Goal: Task Accomplishment & Management: Manage account settings

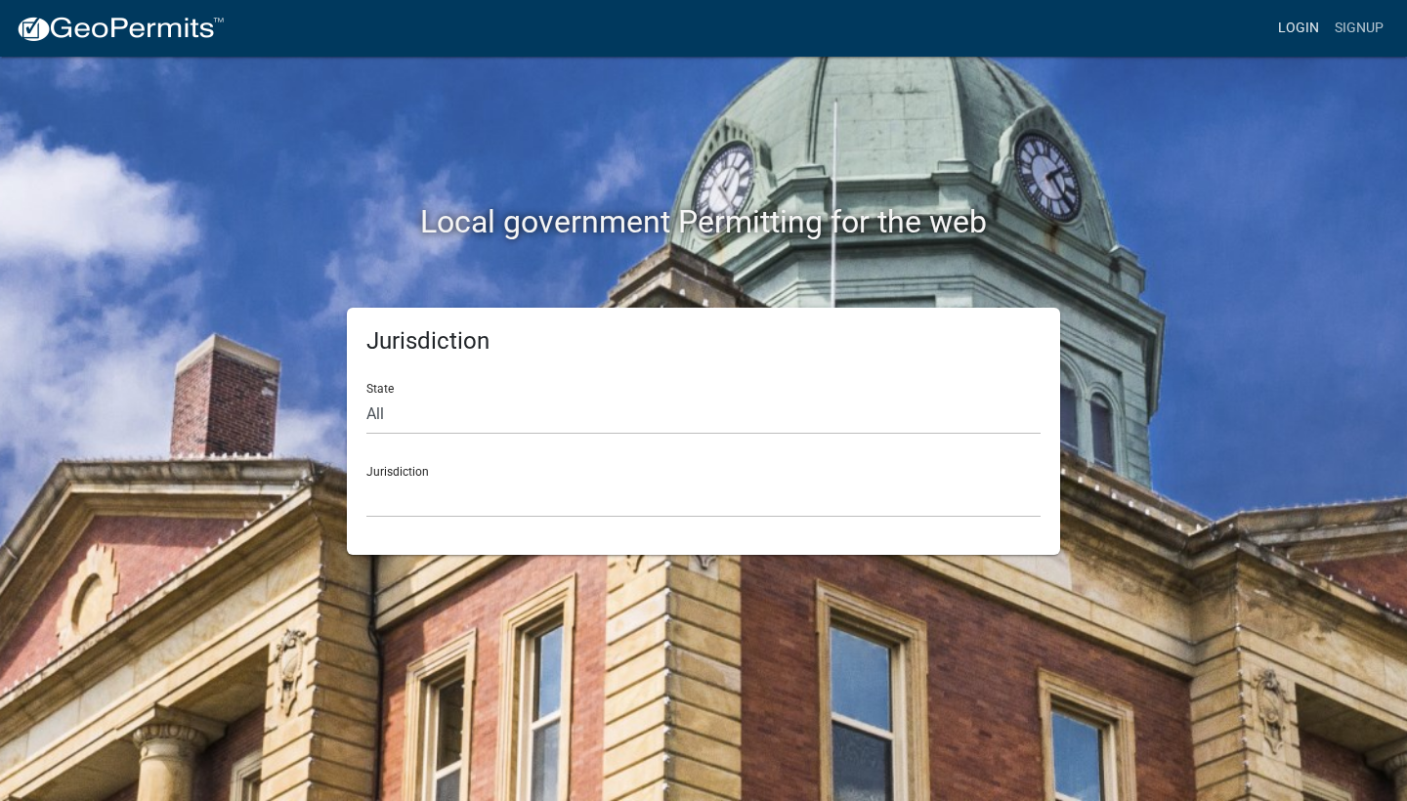
click at [1306, 29] on link "Login" at bounding box center [1298, 28] width 57 height 37
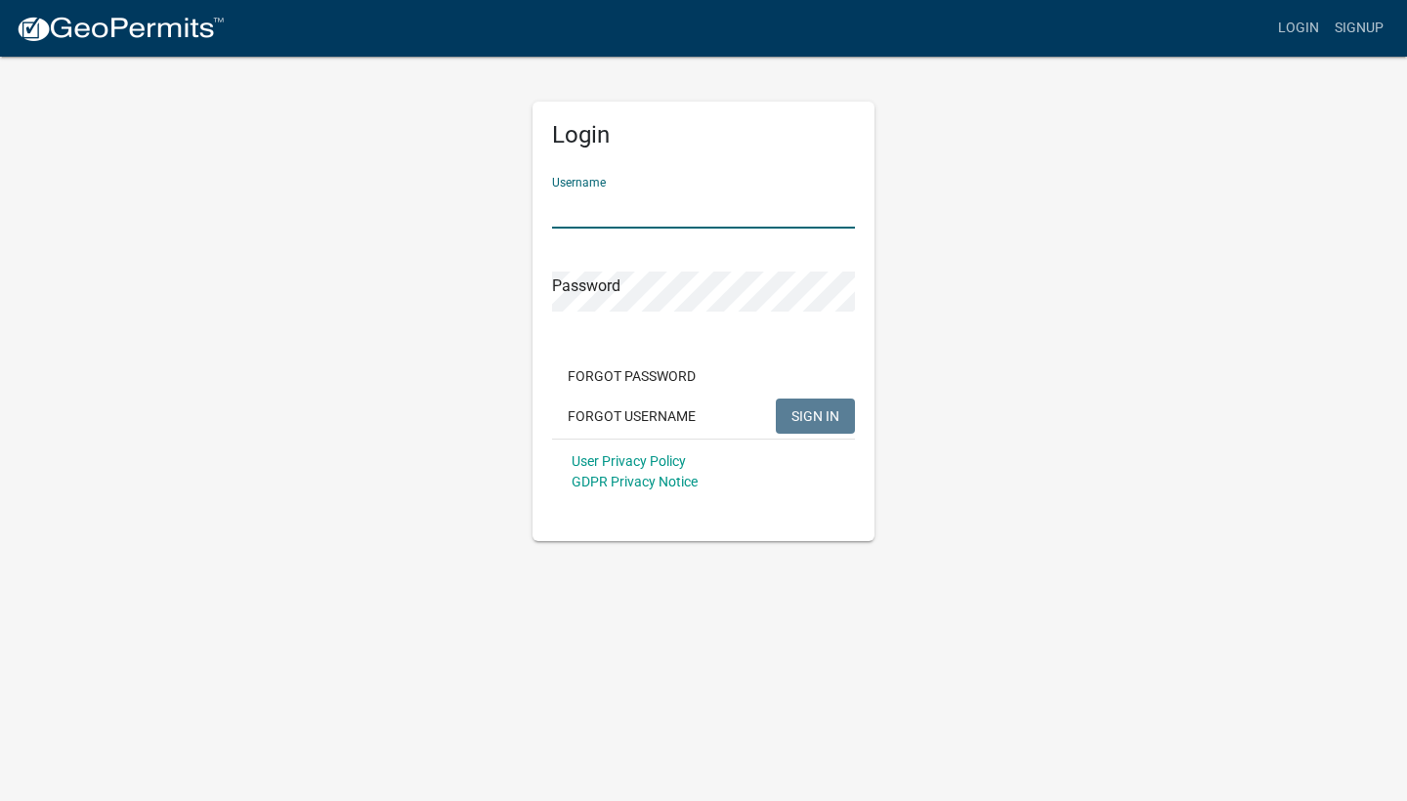
type input "kgraberconst"
click at [802, 420] on span "SIGN IN" at bounding box center [816, 415] width 48 height 16
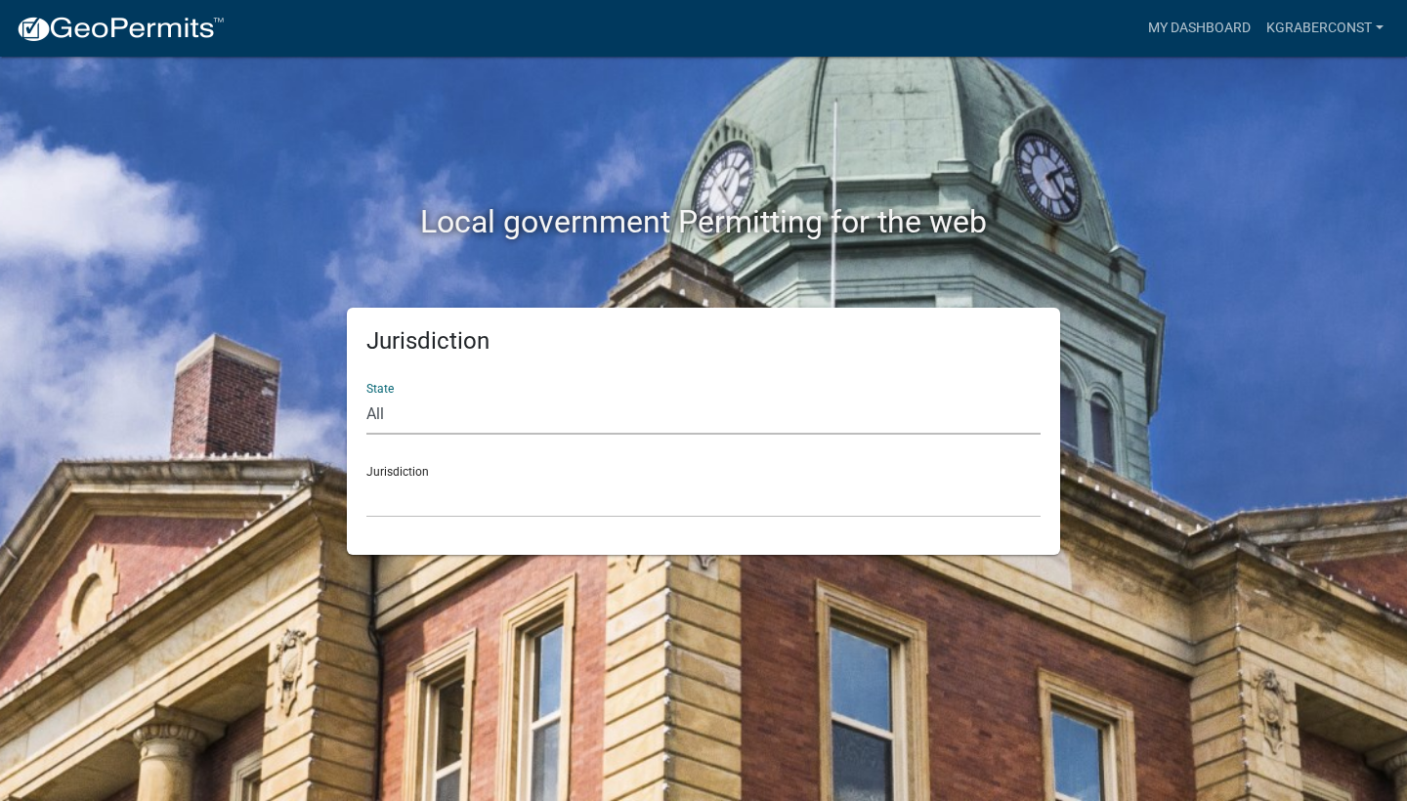
select select "[US_STATE]"
click at [1372, 25] on link "kgraberconst" at bounding box center [1325, 28] width 133 height 37
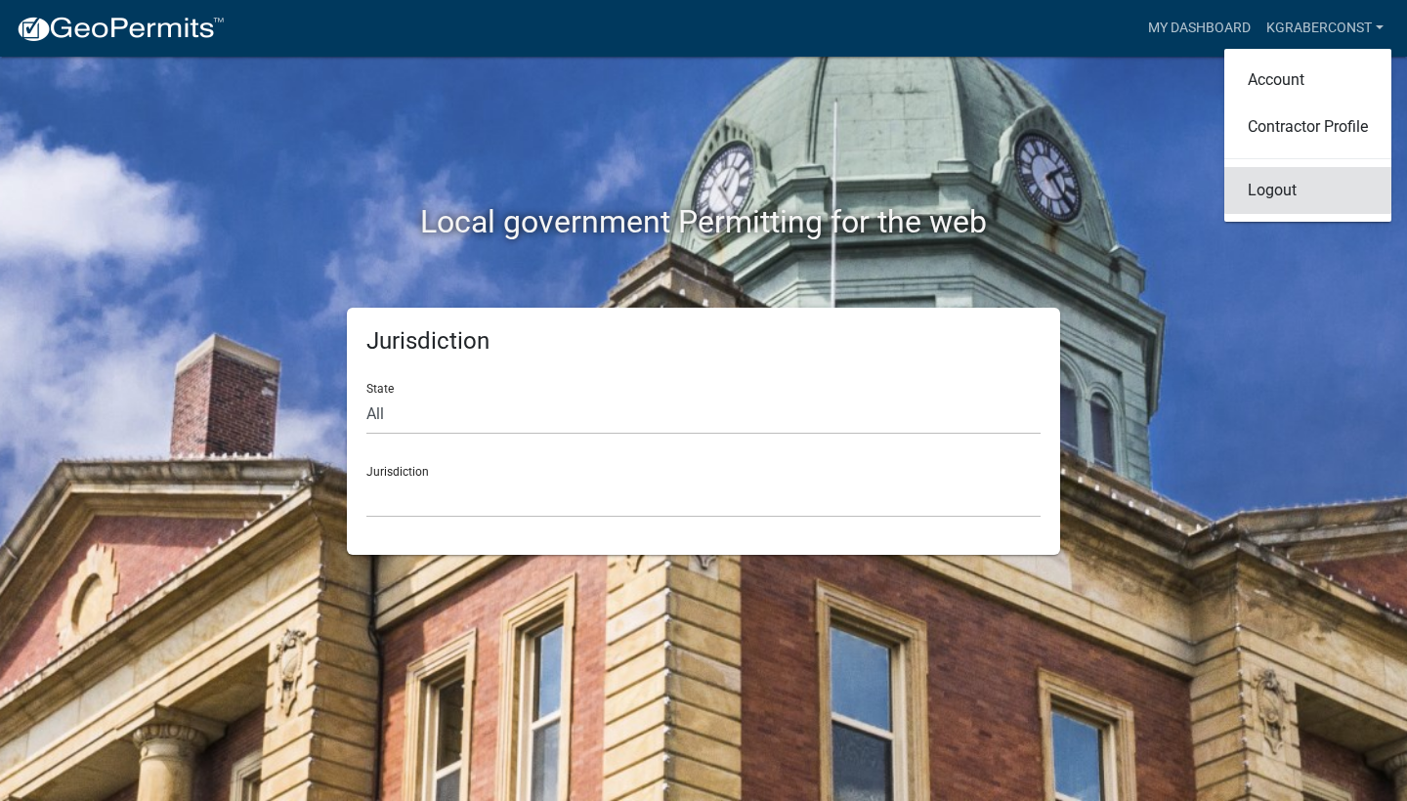
click at [1299, 189] on link "Logout" at bounding box center [1307, 190] width 167 height 47
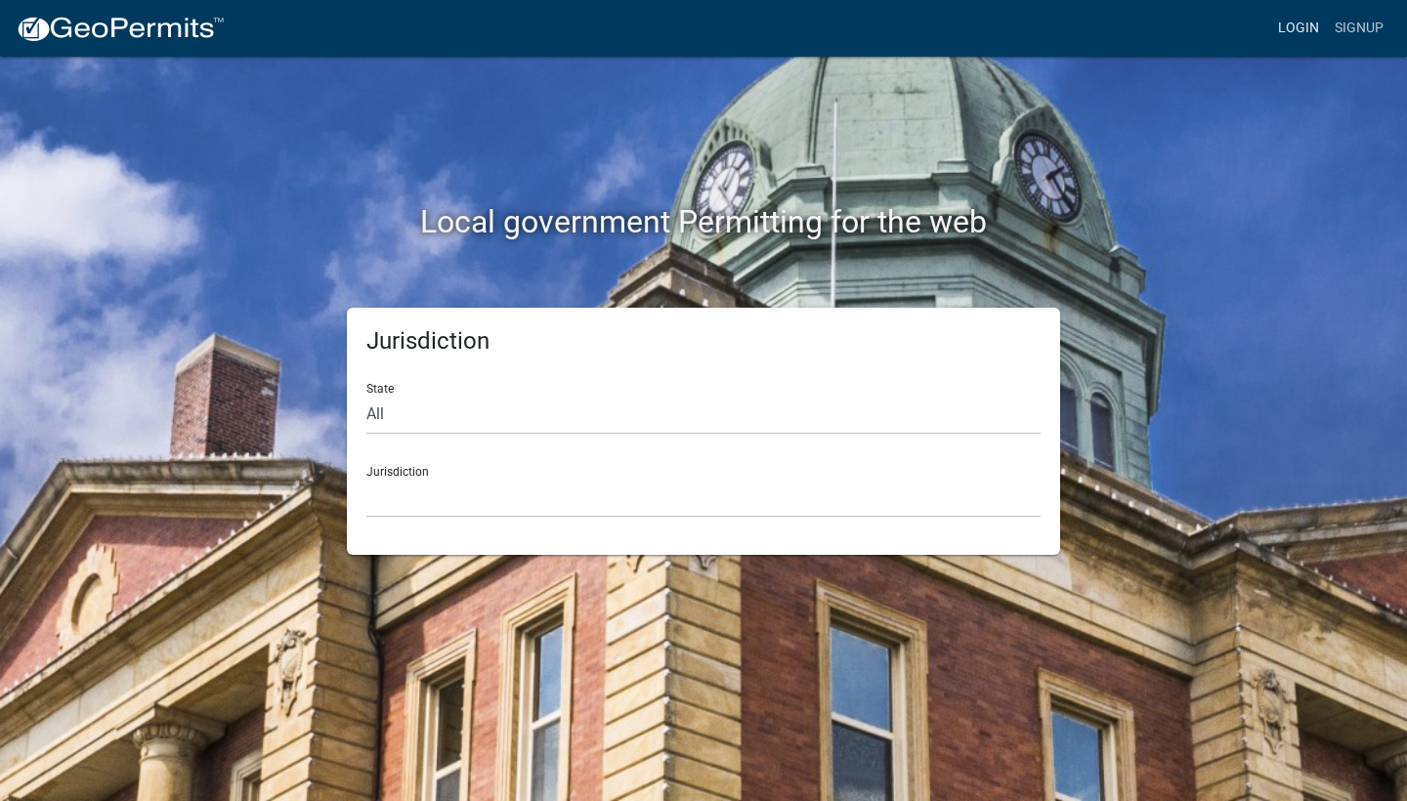
click at [1302, 27] on link "Login" at bounding box center [1298, 28] width 57 height 37
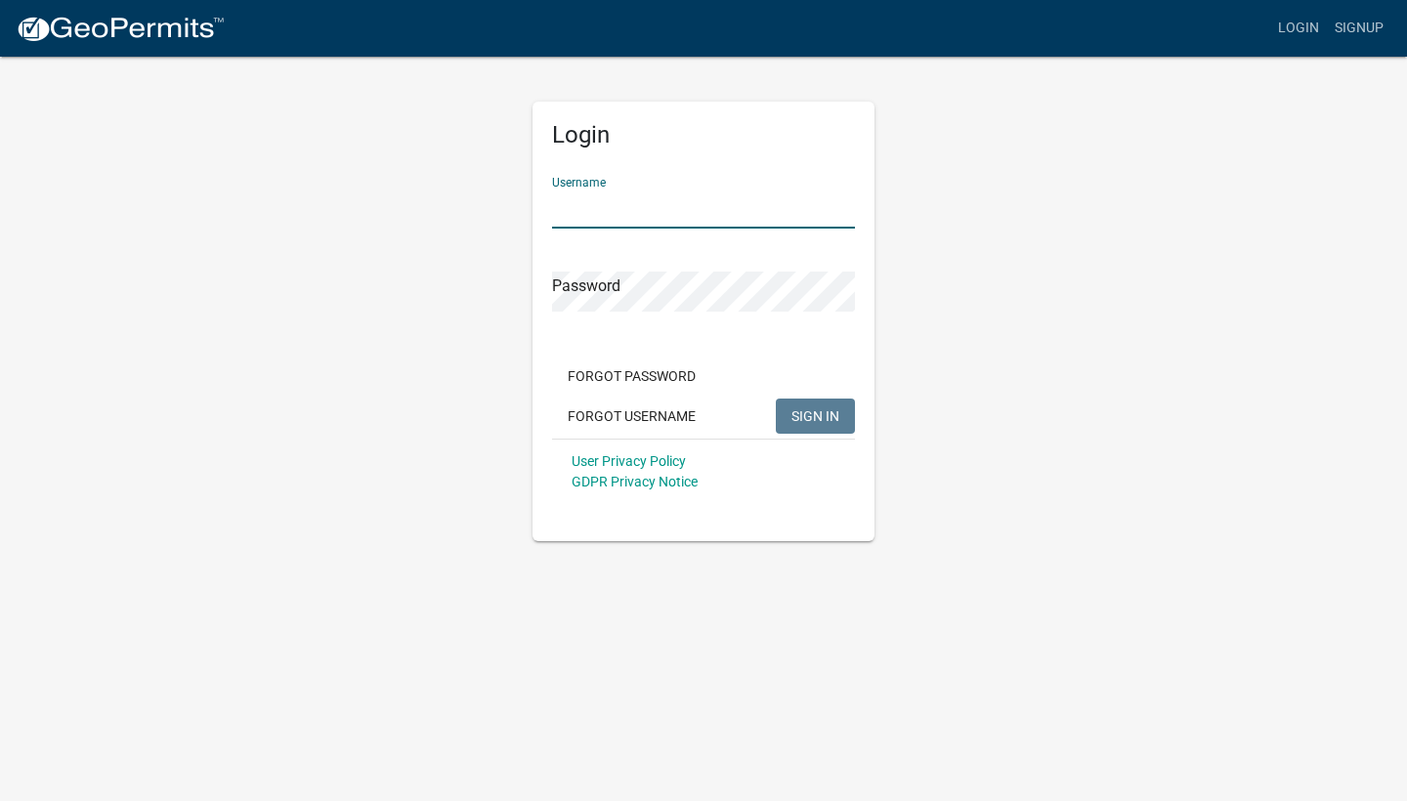
type input "kgraberconst"
click at [822, 410] on span "SIGN IN" at bounding box center [816, 415] width 48 height 16
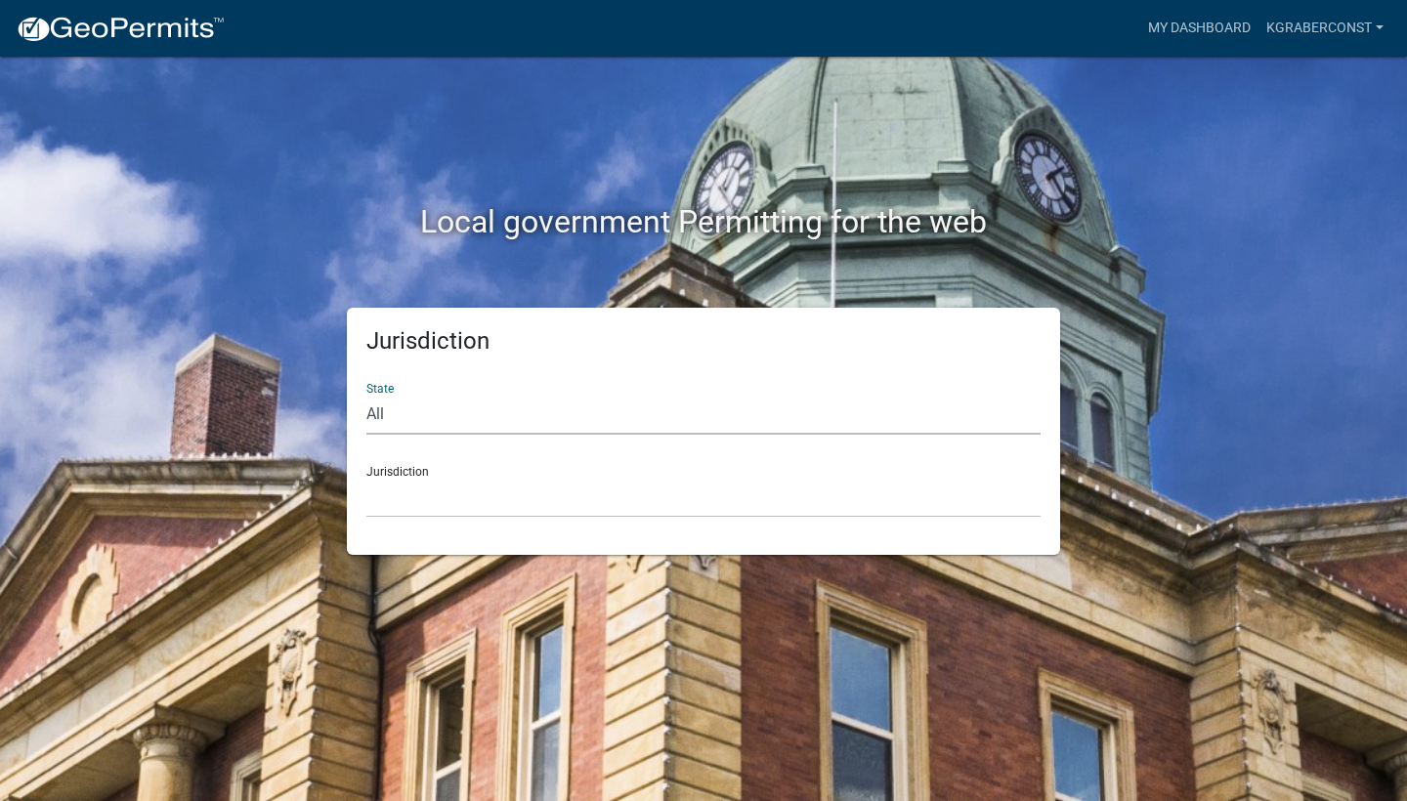
select select "[US_STATE]"
click at [1197, 217] on h2 "Local government Permitting for the web" at bounding box center [703, 221] width 1085 height 37
